Goal: Transaction & Acquisition: Purchase product/service

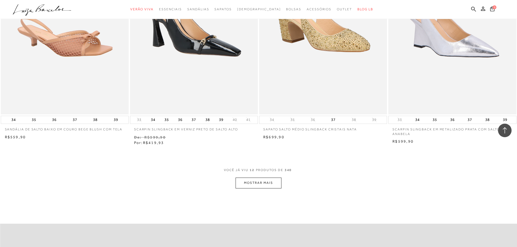
scroll to position [598, 0]
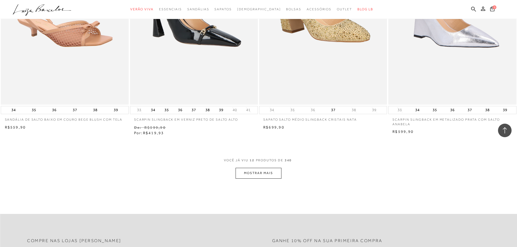
click at [278, 168] on div "VOCê JÁ VIU 12 PRODUTOS DE 340" at bounding box center [259, 163] width 70 height 10
click at [276, 171] on button "MOSTRAR MAIS" at bounding box center [259, 173] width 46 height 11
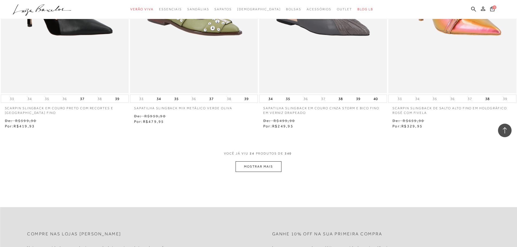
scroll to position [1304, 0]
click at [278, 168] on button "MOSTRAR MAIS" at bounding box center [259, 166] width 46 height 11
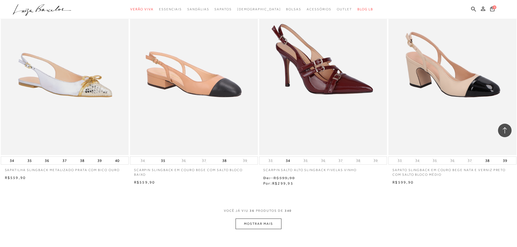
scroll to position [1983, 0]
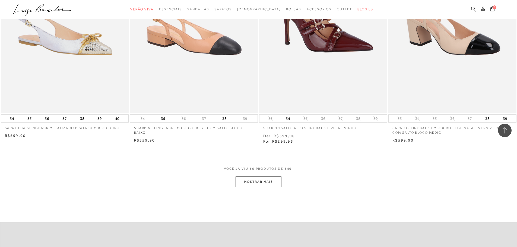
click at [272, 180] on button "MOSTRAR MAIS" at bounding box center [259, 182] width 46 height 11
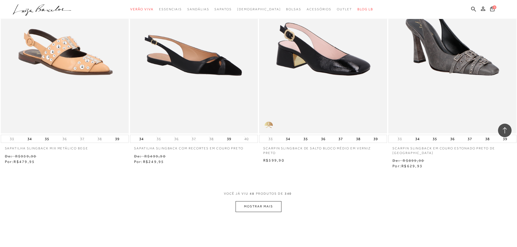
scroll to position [2634, 0]
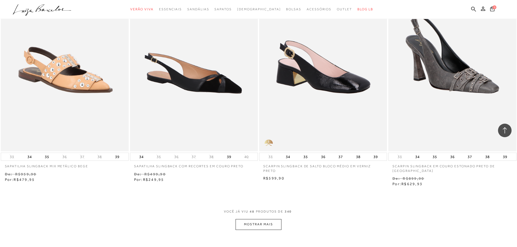
click at [270, 227] on button "MOSTRAR MAIS" at bounding box center [259, 224] width 46 height 11
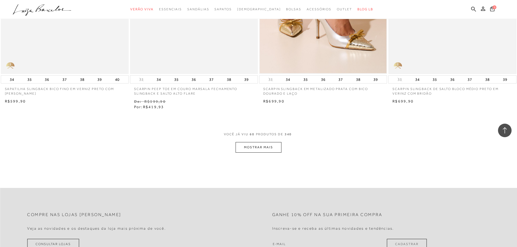
scroll to position [3422, 0]
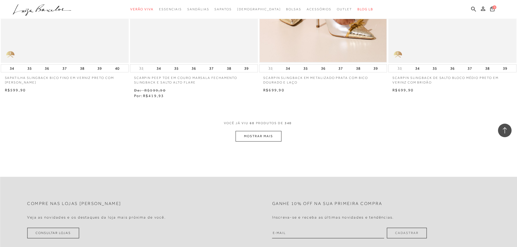
click at [275, 133] on button "MOSTRAR MAIS" at bounding box center [259, 136] width 46 height 11
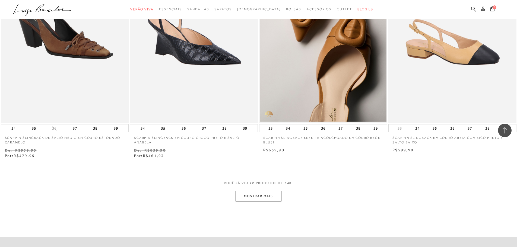
scroll to position [4074, 0]
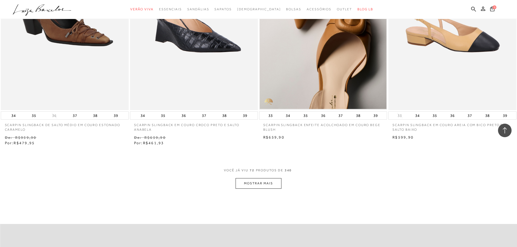
click at [251, 187] on button "MOSTRAR MAIS" at bounding box center [259, 183] width 46 height 11
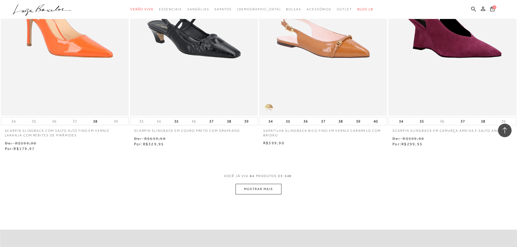
scroll to position [4780, 0]
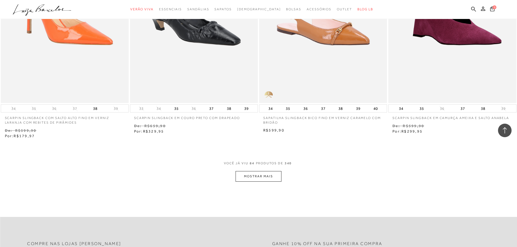
click at [265, 173] on button "MOSTRAR MAIS" at bounding box center [259, 176] width 46 height 11
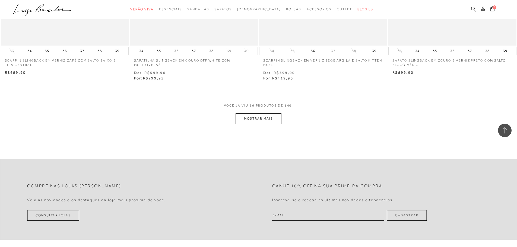
scroll to position [5541, 0]
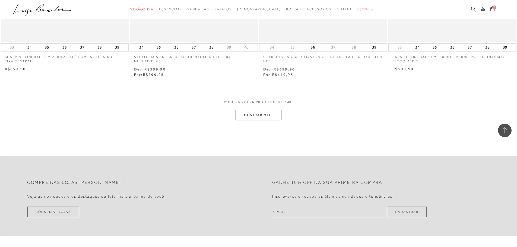
click at [256, 110] on button "MOSTRAR MAIS" at bounding box center [259, 115] width 46 height 11
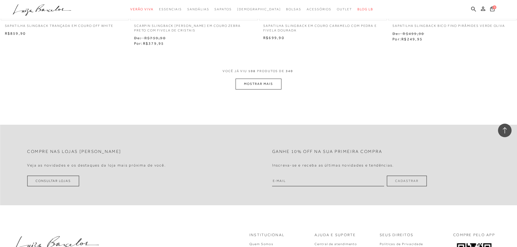
scroll to position [6274, 0]
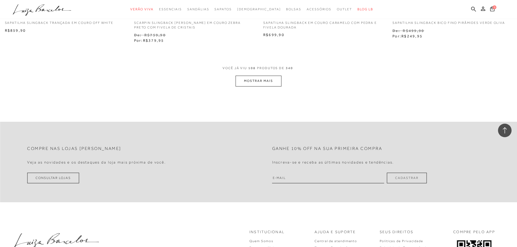
click at [246, 76] on div "VOCê JÁ VIU 108 PRODUTOS DE 340" at bounding box center [259, 71] width 72 height 10
click at [250, 79] on button "MOSTRAR MAIS" at bounding box center [259, 81] width 46 height 11
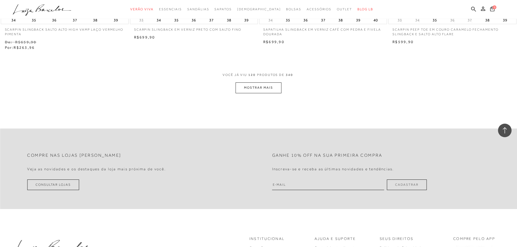
scroll to position [6975, 0]
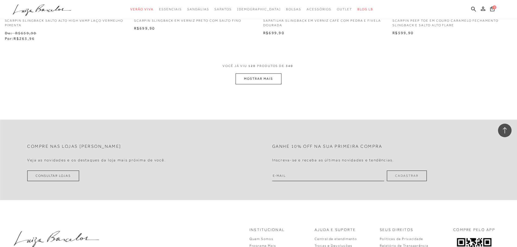
click at [251, 78] on button "MOSTRAR MAIS" at bounding box center [259, 79] width 46 height 11
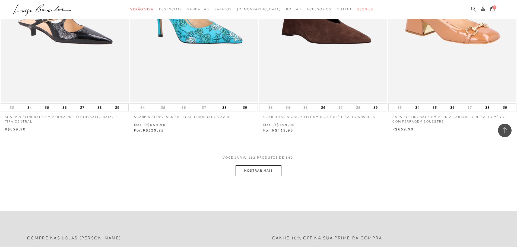
scroll to position [7600, 0]
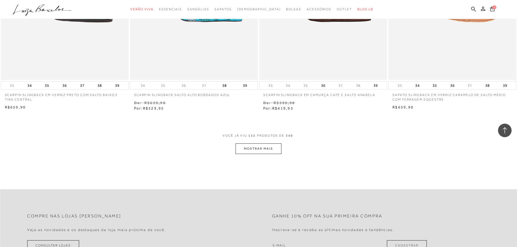
click at [278, 146] on button "MOSTRAR MAIS" at bounding box center [259, 149] width 46 height 11
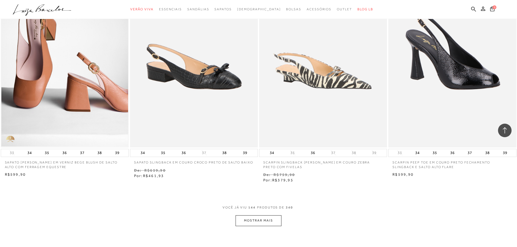
scroll to position [8224, 0]
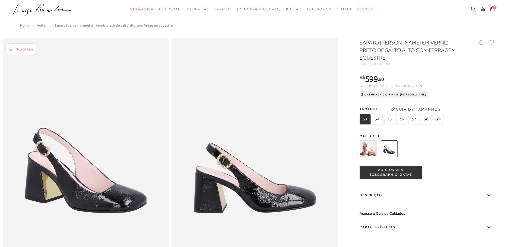
click at [366, 141] on img at bounding box center [368, 149] width 17 height 17
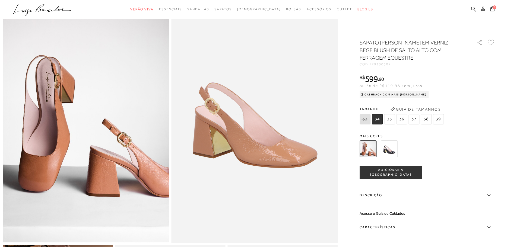
scroll to position [54, 0]
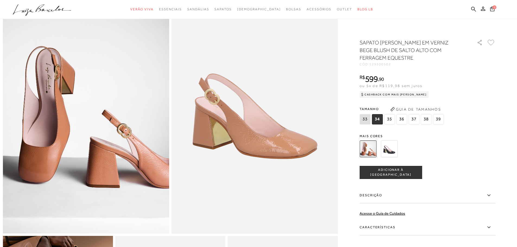
click at [64, 150] on img at bounding box center [86, 109] width 167 height 250
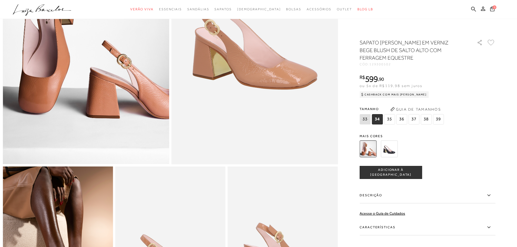
scroll to position [136, 0]
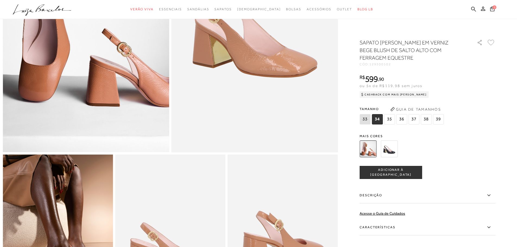
click at [83, 193] on img at bounding box center [58, 237] width 110 height 165
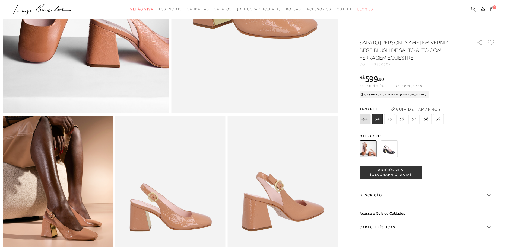
scroll to position [353, 0]
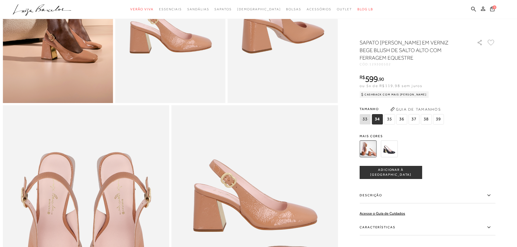
click at [59, 48] on img at bounding box center [58, 20] width 110 height 165
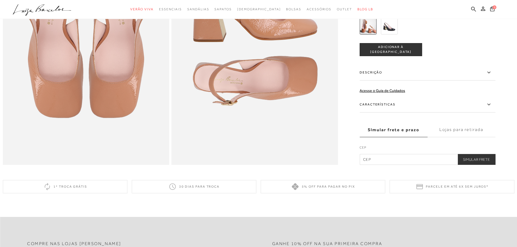
scroll to position [516, 0]
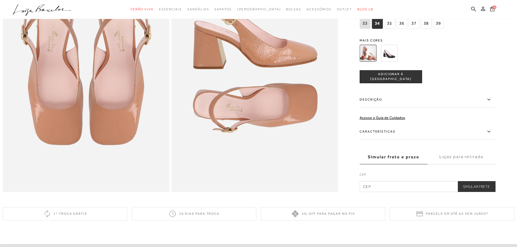
click at [376, 108] on label "Descrição" at bounding box center [428, 100] width 136 height 16
click at [0, 0] on input "Descrição" at bounding box center [0, 0] width 0 height 0
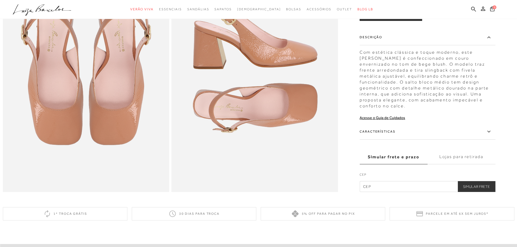
click at [486, 140] on label "Características" at bounding box center [428, 132] width 136 height 16
click at [0, 0] on input "Características" at bounding box center [0, 0] width 0 height 0
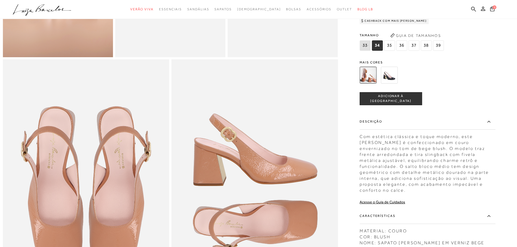
scroll to position [326, 0]
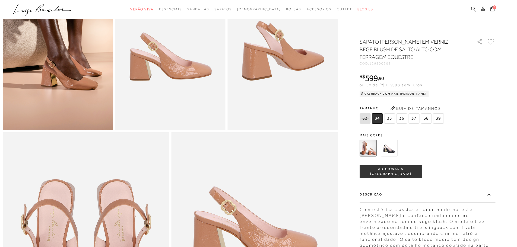
click at [386, 147] on img at bounding box center [389, 148] width 17 height 17
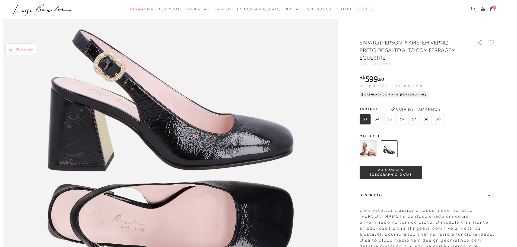
scroll to position [570, 0]
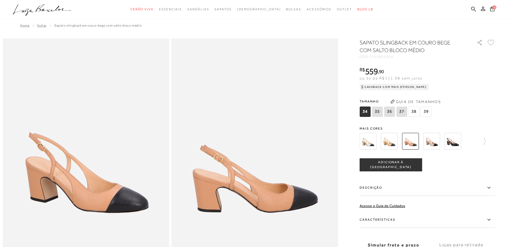
click at [461, 145] on img at bounding box center [453, 141] width 17 height 17
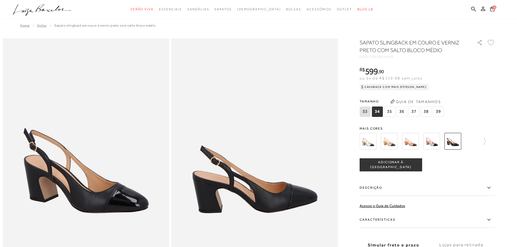
click at [373, 137] on img at bounding box center [368, 141] width 17 height 17
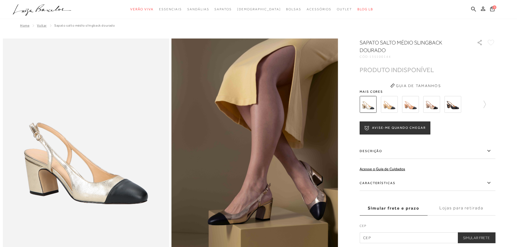
click at [391, 103] on img at bounding box center [389, 104] width 17 height 17
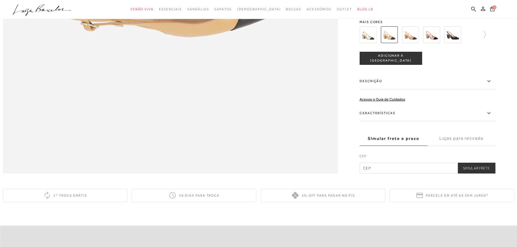
click at [412, 43] on img at bounding box center [410, 34] width 17 height 17
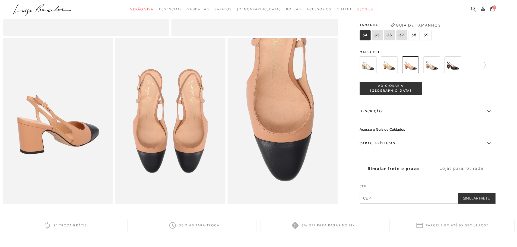
scroll to position [217, 0]
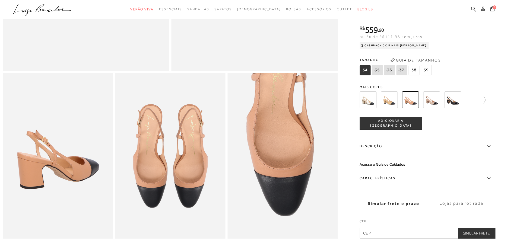
click at [483, 153] on label "Descrição" at bounding box center [428, 147] width 136 height 16
click at [0, 0] on input "Descrição" at bounding box center [0, 0] width 0 height 0
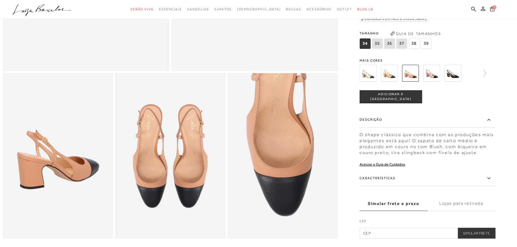
click at [485, 180] on label "Características" at bounding box center [428, 179] width 136 height 16
click at [0, 0] on input "Características" at bounding box center [0, 0] width 0 height 0
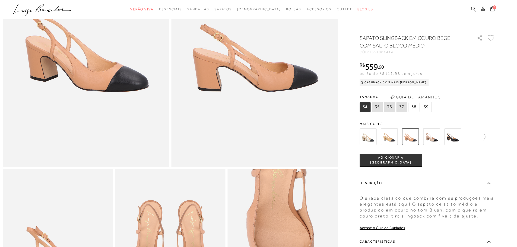
scroll to position [109, 0]
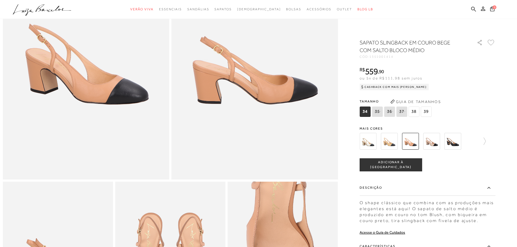
click at [440, 142] on img at bounding box center [431, 141] width 17 height 17
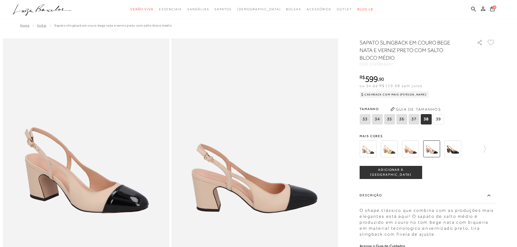
click at [371, 149] on img at bounding box center [368, 149] width 17 height 17
click at [390, 153] on img at bounding box center [389, 149] width 17 height 17
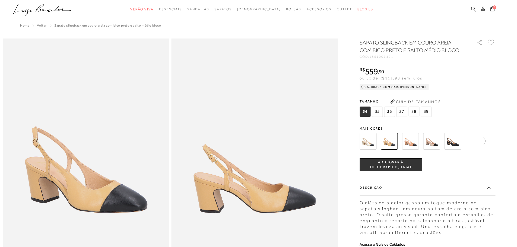
click at [366, 145] on img at bounding box center [368, 141] width 17 height 17
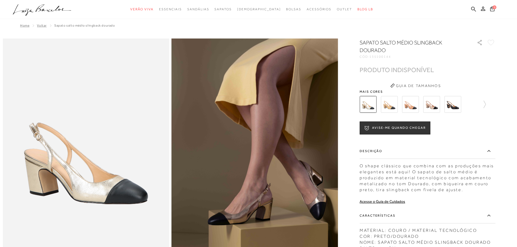
click at [393, 109] on img at bounding box center [389, 104] width 17 height 17
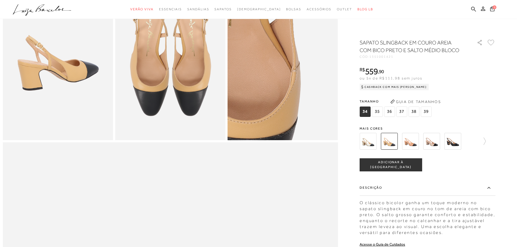
scroll to position [326, 0]
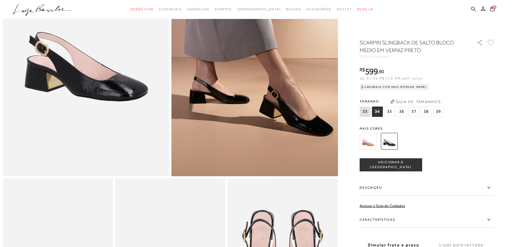
scroll to position [109, 0]
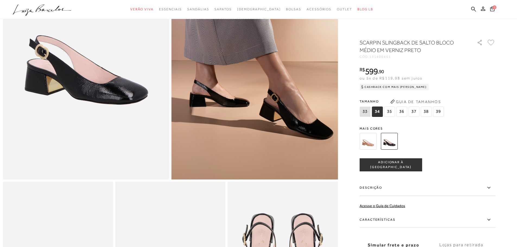
click at [492, 219] on icon at bounding box center [489, 220] width 7 height 7
click at [0, 0] on input "Características" at bounding box center [0, 0] width 0 height 0
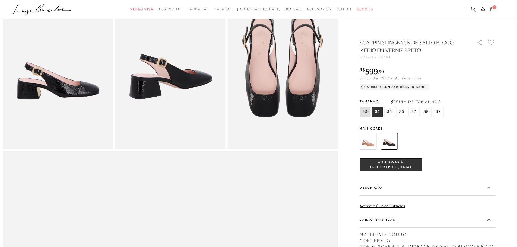
scroll to position [299, 0]
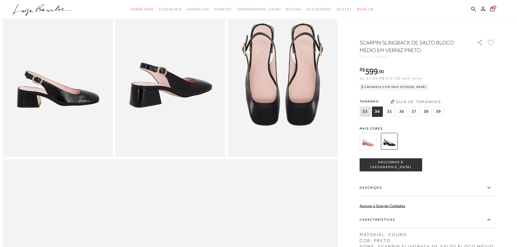
click at [371, 144] on img at bounding box center [368, 141] width 17 height 17
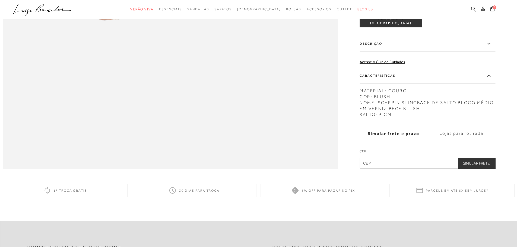
scroll to position [815, 0]
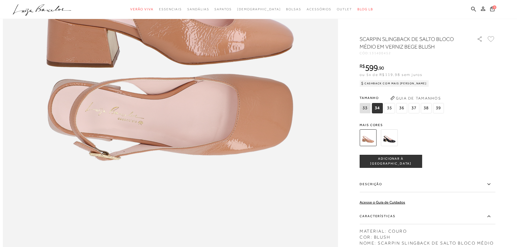
click at [390, 142] on img at bounding box center [389, 138] width 17 height 17
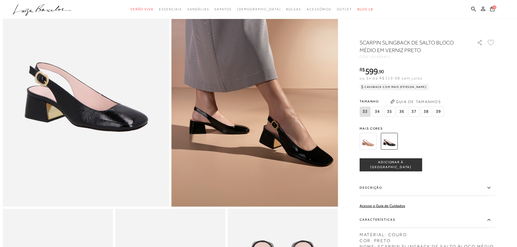
scroll to position [109, 0]
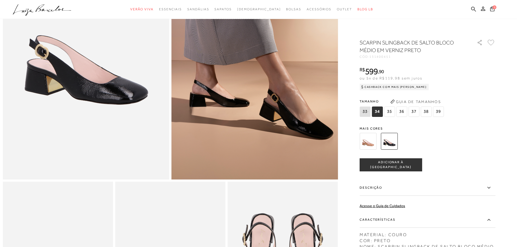
click at [414, 114] on span "37" at bounding box center [414, 112] width 11 height 10
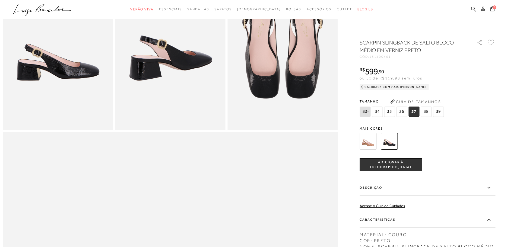
click at [496, 138] on div at bounding box center [428, 141] width 136 height 20
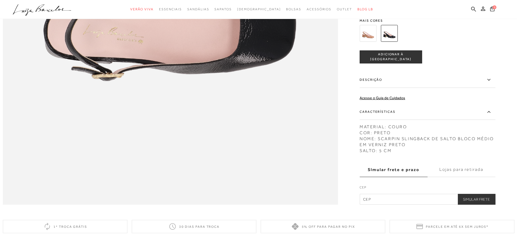
scroll to position [760, 0]
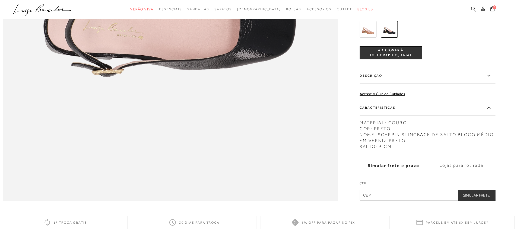
click at [405, 201] on input "text" at bounding box center [428, 195] width 136 height 11
click at [456, 173] on label "Lojas para retirada" at bounding box center [462, 166] width 68 height 15
click at [0, 0] on input "Lojas para retirada" at bounding box center [0, 0] width 0 height 0
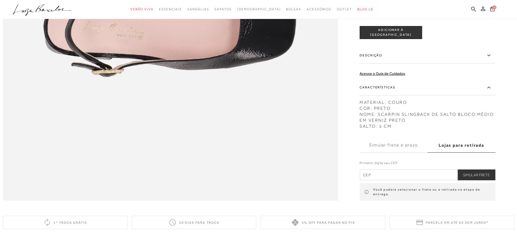
click at [409, 193] on div "Primeiro digite seu CEP Simular Frete Você poderá selecionar o frete ou a retir…" at bounding box center [428, 177] width 136 height 47
click at [413, 181] on input "text" at bounding box center [428, 175] width 136 height 11
type input "04764-080"
click at [482, 181] on button "Simular Frete" at bounding box center [477, 175] width 38 height 11
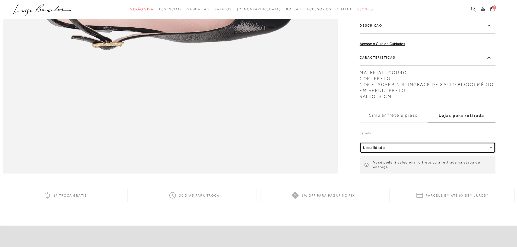
click at [415, 153] on button "Localidade" at bounding box center [428, 148] width 136 height 11
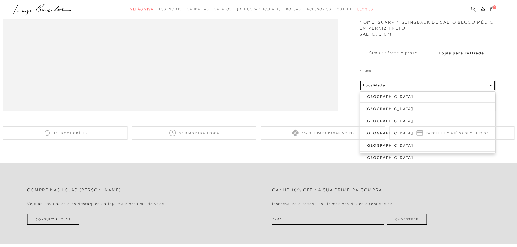
scroll to position [842, 0]
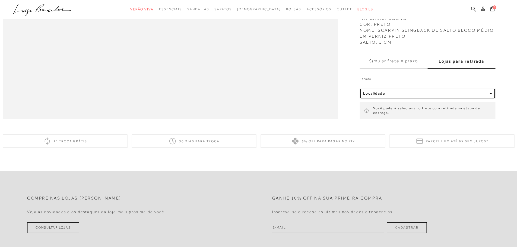
click at [400, 96] on div "Localidade" at bounding box center [425, 93] width 124 height 5
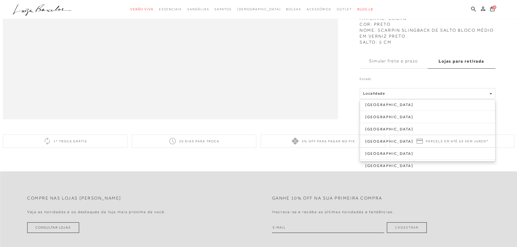
click at [414, 68] on label "Simular frete e prazo" at bounding box center [394, 61] width 68 height 15
click at [0, 0] on input "Simular frete e prazo" at bounding box center [0, 0] width 0 height 0
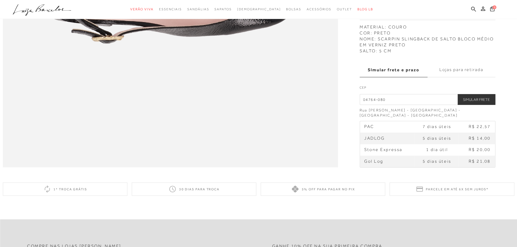
scroll to position [788, 0]
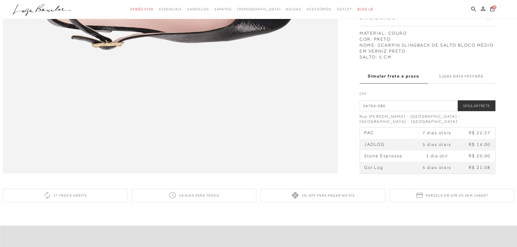
click at [483, 83] on label "Lojas para retirada" at bounding box center [462, 76] width 68 height 15
click at [0, 0] on input "Lojas para retirada" at bounding box center [0, 0] width 0 height 0
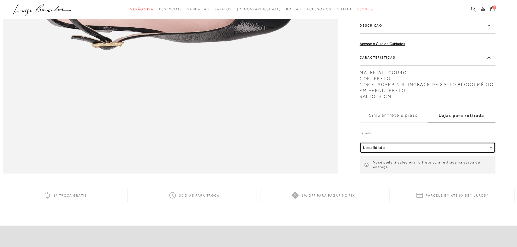
click at [380, 150] on span "Localidade" at bounding box center [374, 148] width 22 height 4
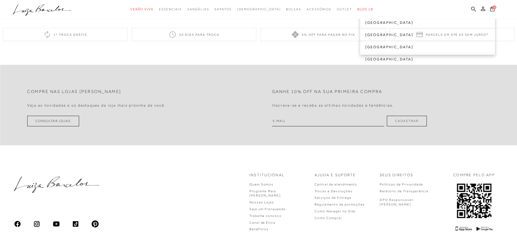
scroll to position [980, 0]
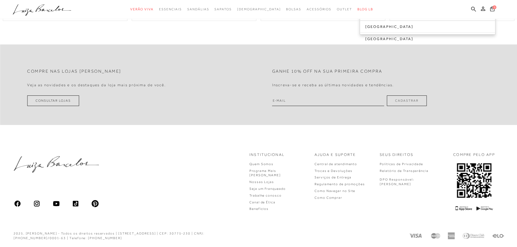
click at [385, 38] on div "Compre nas lojas Luiza Barcelos Veja as novidades e os destaques da loja mais p…" at bounding box center [258, 139] width 517 height 216
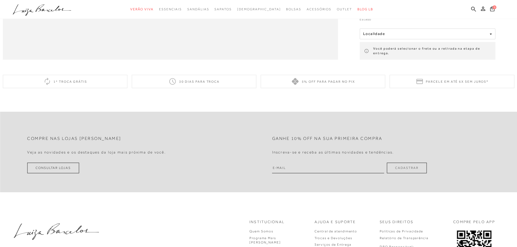
scroll to position [898, 0]
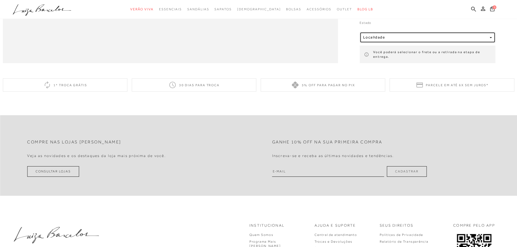
click at [422, 40] on div "Localidade" at bounding box center [425, 37] width 124 height 5
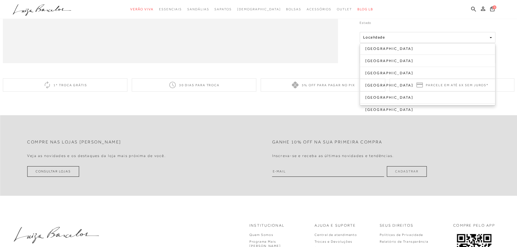
click at [383, 120] on div "Compre nas lojas Luiza Barcelos Veja as novidades e os destaques da loja mais p…" at bounding box center [258, 210] width 517 height 216
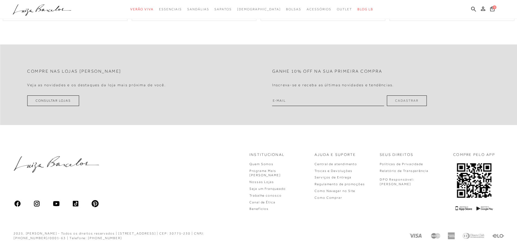
scroll to position [788, 0]
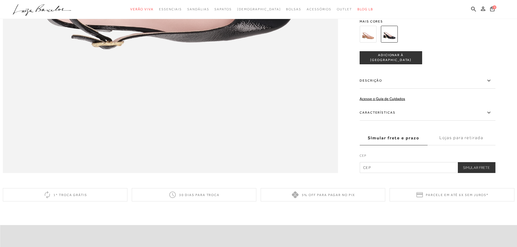
click at [480, 146] on label "Lojas para retirada" at bounding box center [462, 138] width 68 height 15
click at [0, 0] on input "Lojas para retirada" at bounding box center [0, 0] width 0 height 0
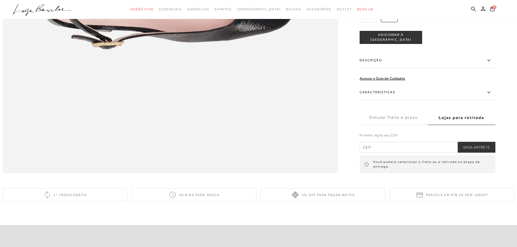
click at [431, 153] on input "text" at bounding box center [428, 147] width 136 height 11
type input "04764-080"
click at [467, 153] on button "Simular Frete" at bounding box center [477, 147] width 38 height 11
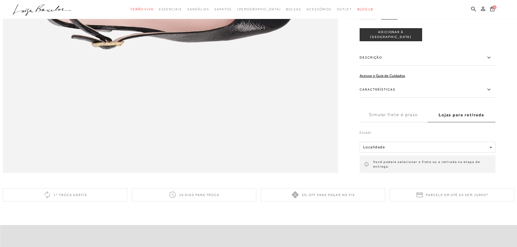
click at [477, 153] on button "Localidade" at bounding box center [428, 147] width 136 height 11
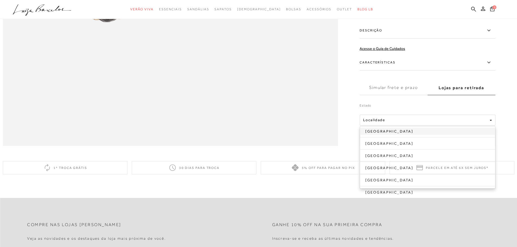
scroll to position [842, 0]
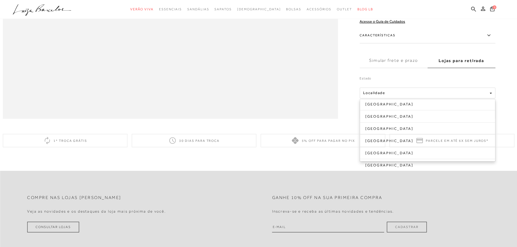
click at [389, 133] on ul "[GEOGRAPHIC_DATA] [GEOGRAPHIC_DATA] [GEOGRAPHIC_DATA] [GEOGRAPHIC_DATA] [GEOGRA…" at bounding box center [428, 130] width 136 height 63
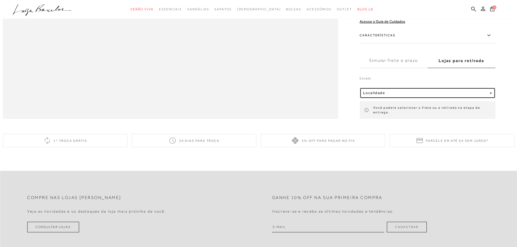
click at [390, 95] on div "Localidade" at bounding box center [425, 93] width 124 height 5
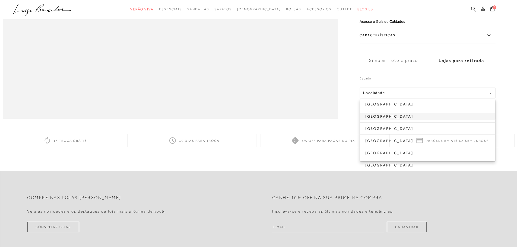
click at [386, 120] on link "[GEOGRAPHIC_DATA]" at bounding box center [427, 116] width 135 height 7
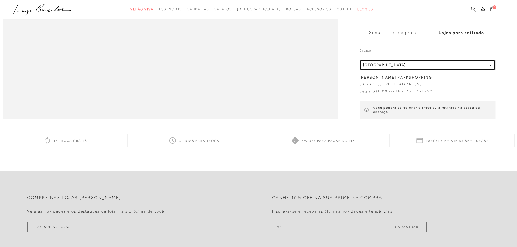
click at [420, 71] on button "Localidade [GEOGRAPHIC_DATA]" at bounding box center [428, 65] width 136 height 11
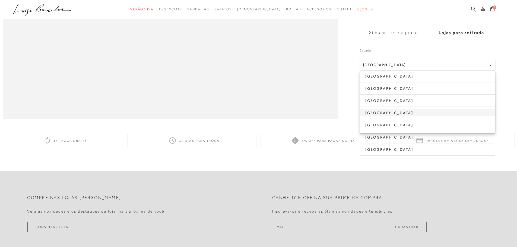
click at [396, 117] on link "[GEOGRAPHIC_DATA]" at bounding box center [427, 112] width 135 height 7
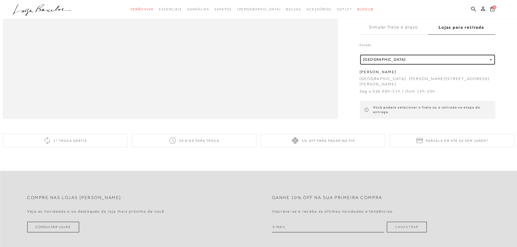
click at [412, 62] on div "Localidade [GEOGRAPHIC_DATA]" at bounding box center [425, 60] width 124 height 5
